Goal: Find specific page/section: Find specific page/section

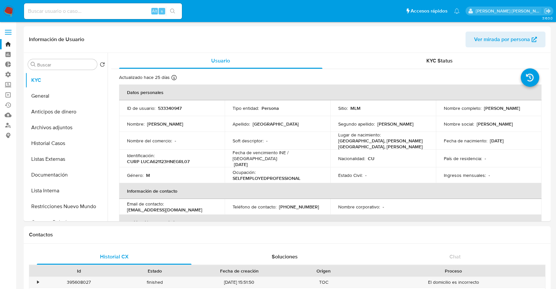
select select "10"
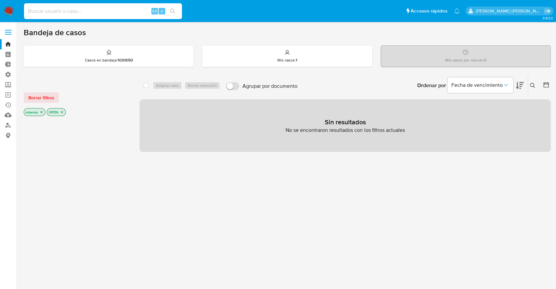
click at [136, 12] on input at bounding box center [103, 11] width 158 height 9
paste input "638940425"
type input "638940425"
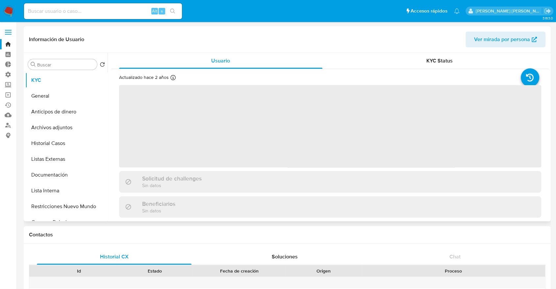
select select "10"
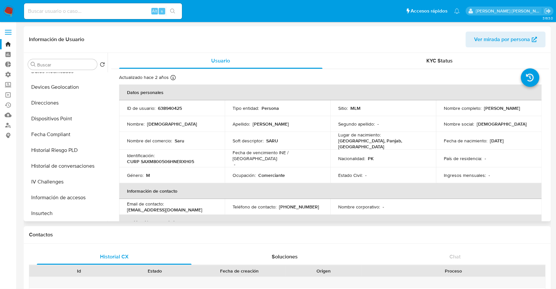
scroll to position [199, 0]
click at [77, 184] on button "IV Challenges" at bounding box center [63, 181] width 77 height 16
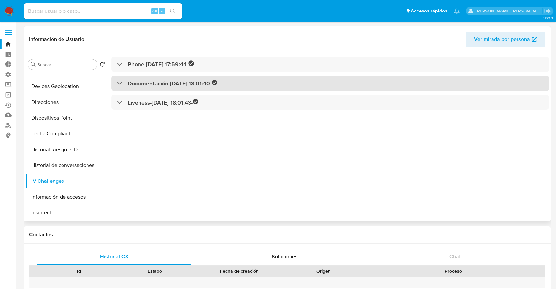
click at [250, 86] on div "Documentación - 05/03/2022 18:01:40 -" at bounding box center [330, 83] width 438 height 15
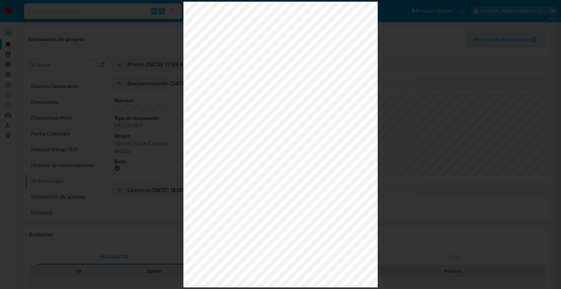
click at [467, 74] on div at bounding box center [280, 144] width 561 height 289
click at [404, 68] on div at bounding box center [280, 144] width 561 height 289
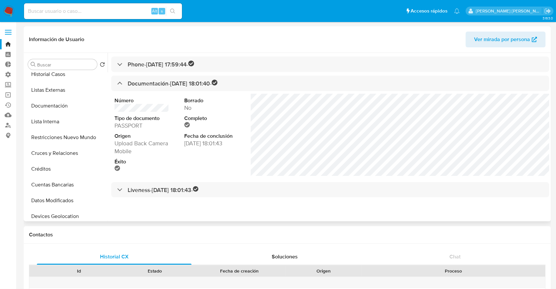
scroll to position [0, 0]
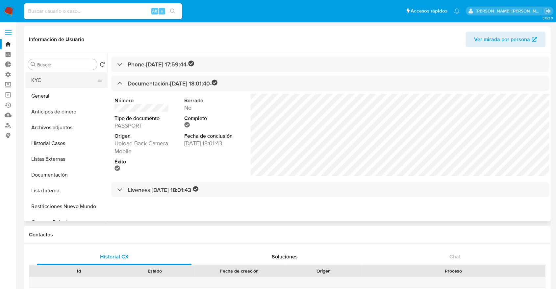
click at [71, 81] on button "KYC" at bounding box center [63, 80] width 77 height 16
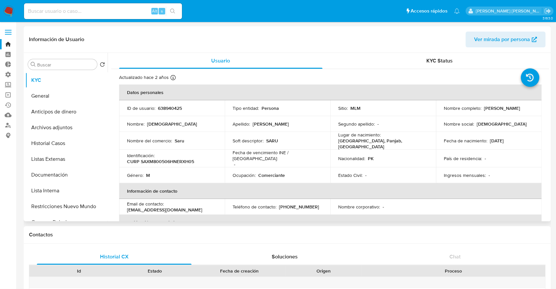
click at [460, 36] on header "Información de Usuario Ver mirada por persona" at bounding box center [287, 40] width 516 height 16
click at [115, 14] on input at bounding box center [103, 11] width 158 height 9
paste input "1267692531"
type input "1267692531"
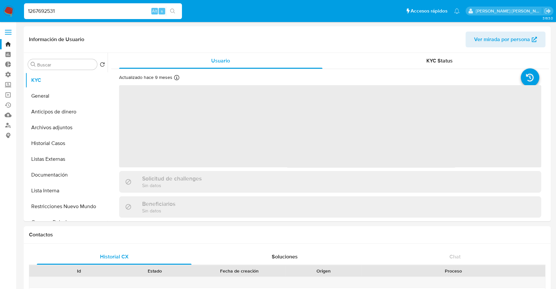
select select "10"
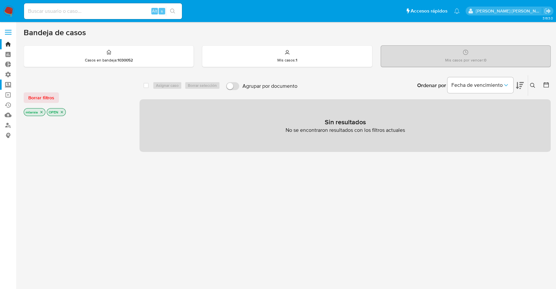
click at [13, 87] on label "Screening" at bounding box center [39, 85] width 78 height 10
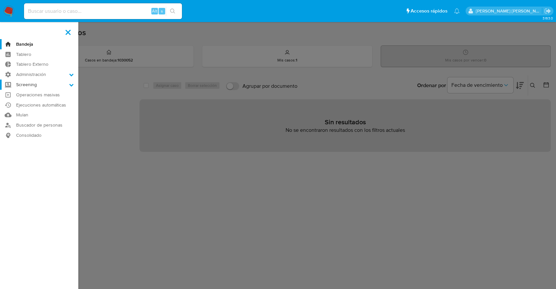
click at [0, 0] on input "Screening" at bounding box center [0, 0] width 0 height 0
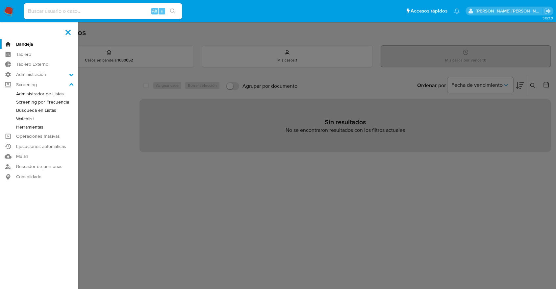
click at [16, 93] on link "Administrador de Listas" at bounding box center [39, 94] width 78 height 8
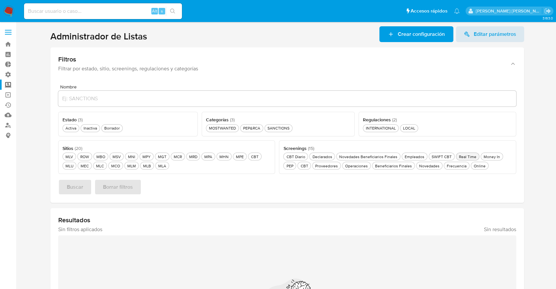
click at [457, 155] on div "Real Time Real Time" at bounding box center [467, 157] width 20 height 6
click at [72, 129] on div "Activa Activa" at bounding box center [70, 128] width 13 height 6
click at [87, 183] on button "Buscar" at bounding box center [75, 187] width 34 height 16
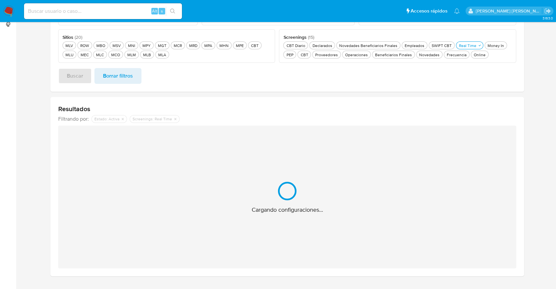
scroll to position [126, 0]
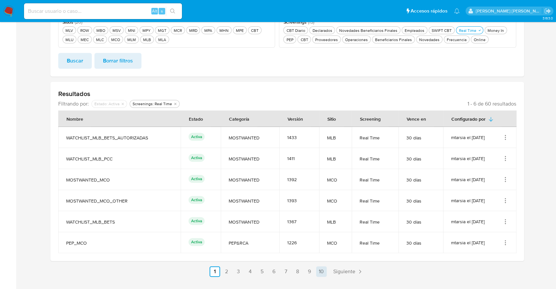
click at [320, 270] on link "10" at bounding box center [321, 271] width 11 height 11
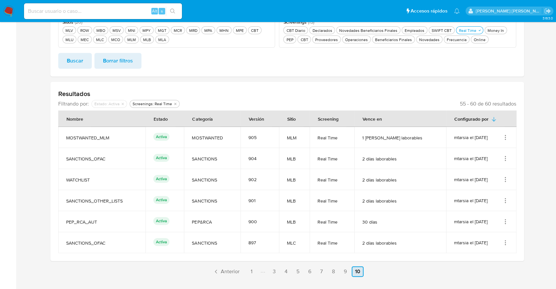
click at [320, 270] on link "7" at bounding box center [321, 271] width 11 height 11
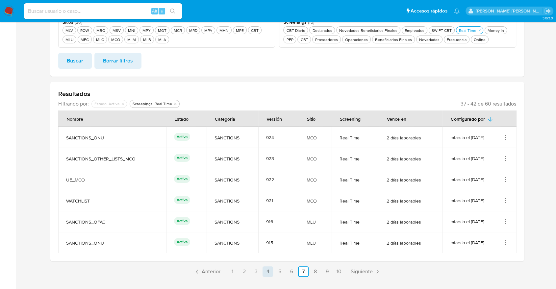
click at [269, 269] on link "4" at bounding box center [267, 271] width 11 height 11
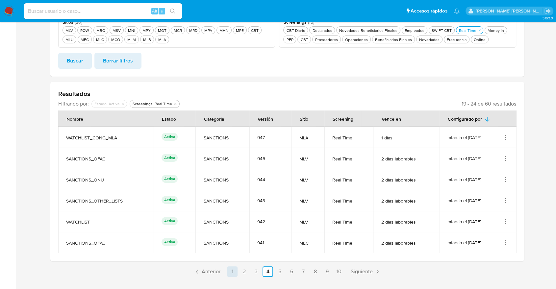
click at [237, 275] on link "1" at bounding box center [232, 271] width 11 height 11
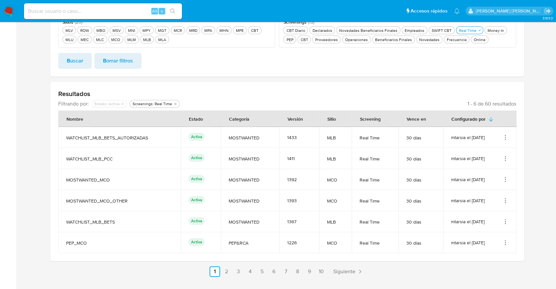
click at [534, 52] on section at bounding box center [287, 88] width 527 height 377
